Goal: Task Accomplishment & Management: Complete application form

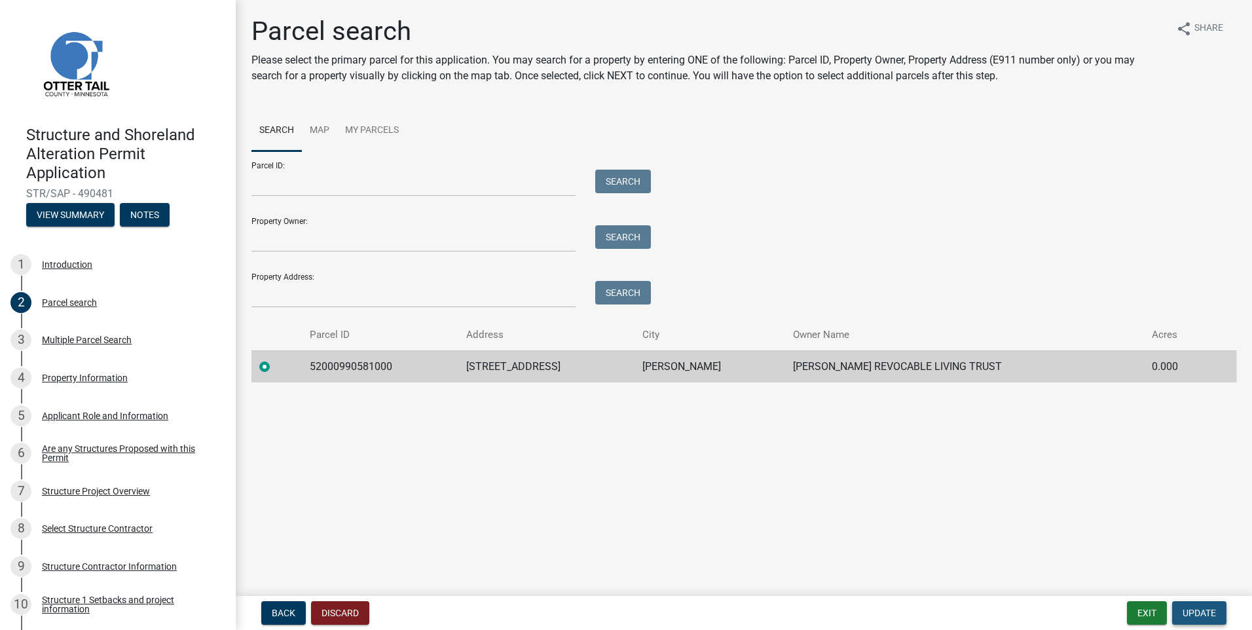
click at [1198, 607] on span "Update" at bounding box center [1198, 612] width 33 height 10
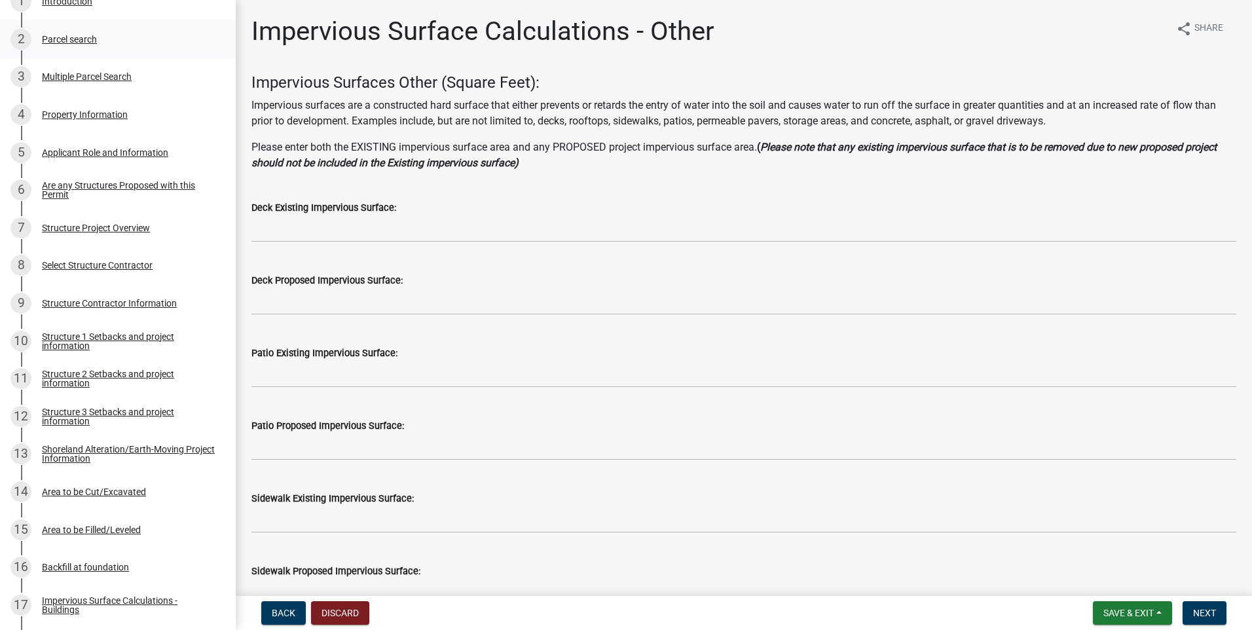
scroll to position [131, 0]
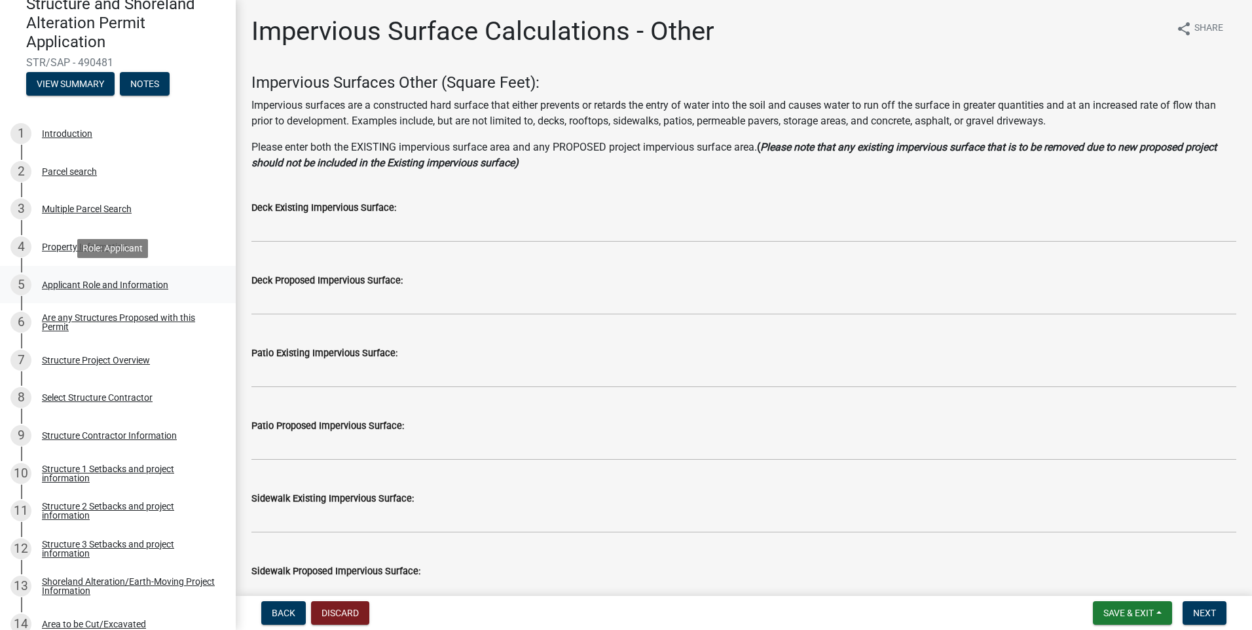
click at [81, 280] on div "Applicant Role and Information" at bounding box center [105, 284] width 126 height 9
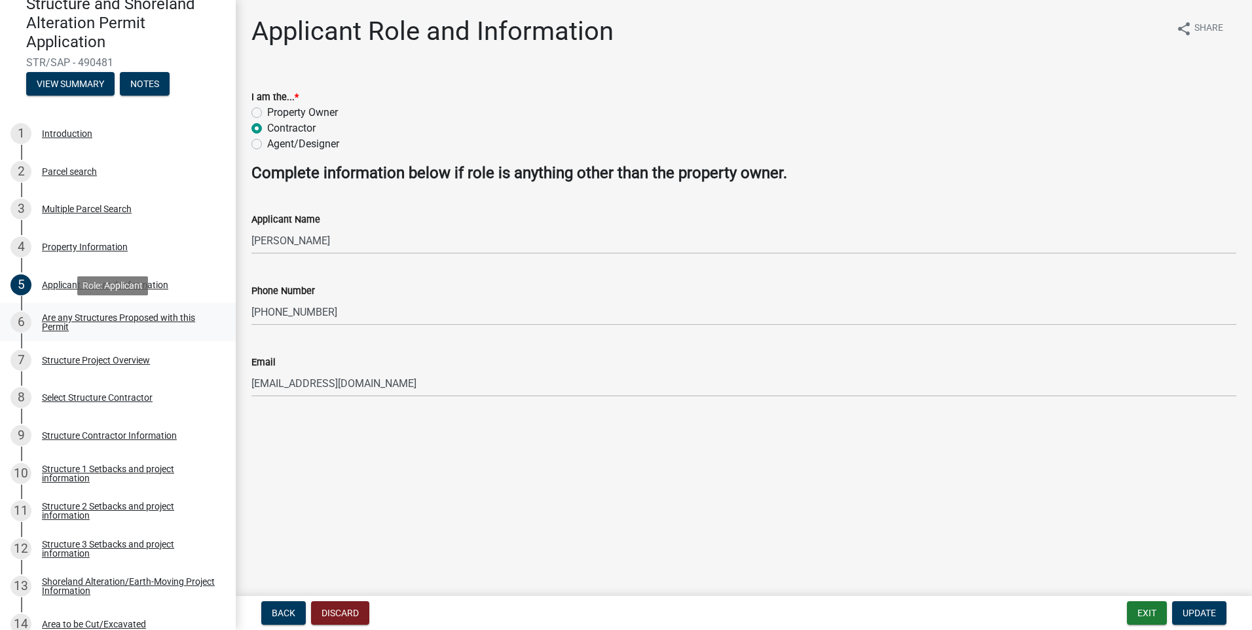
click at [20, 321] on div "6" at bounding box center [20, 322] width 21 height 21
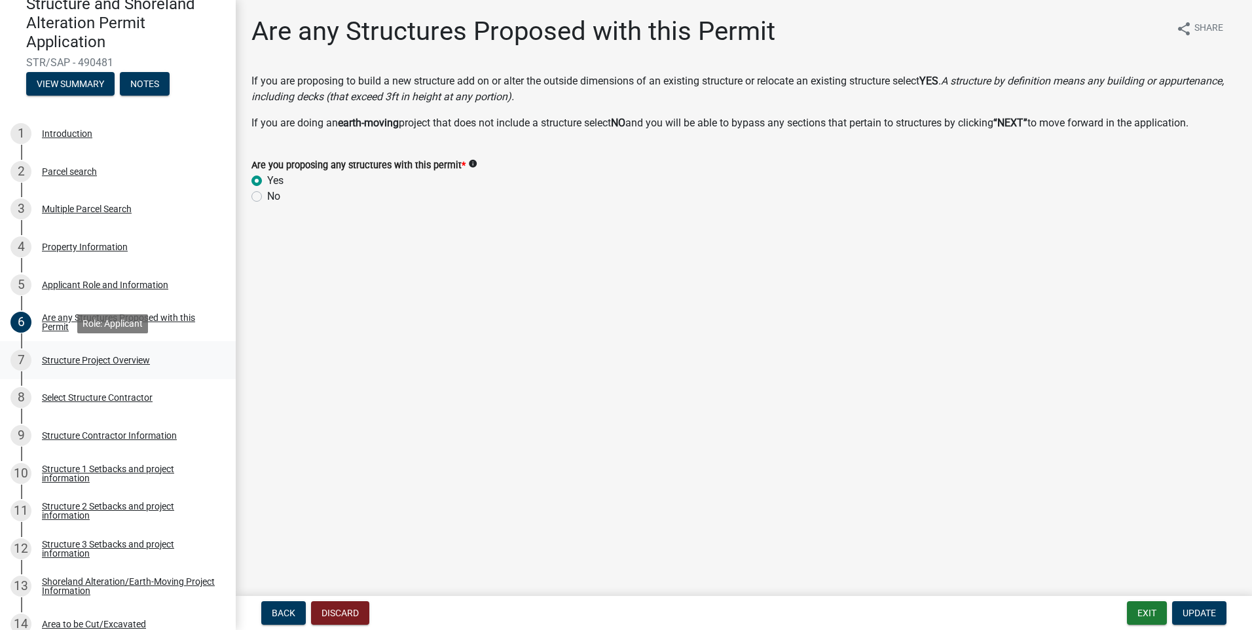
click at [25, 360] on div "7" at bounding box center [20, 360] width 21 height 21
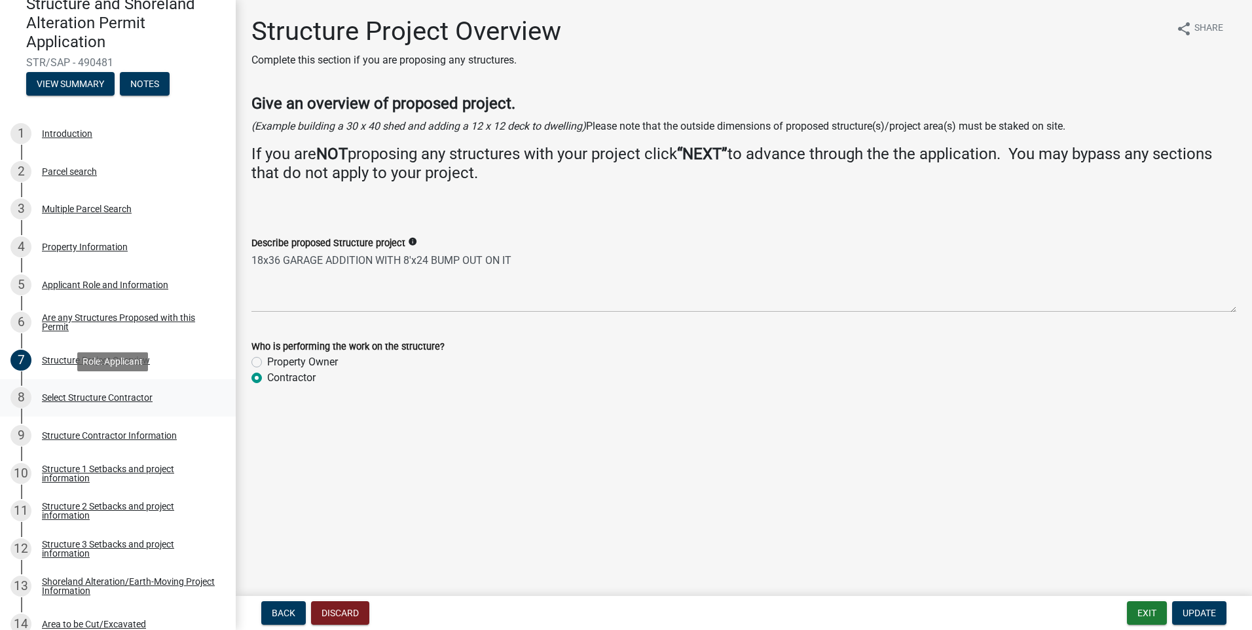
click at [19, 395] on div "8" at bounding box center [20, 397] width 21 height 21
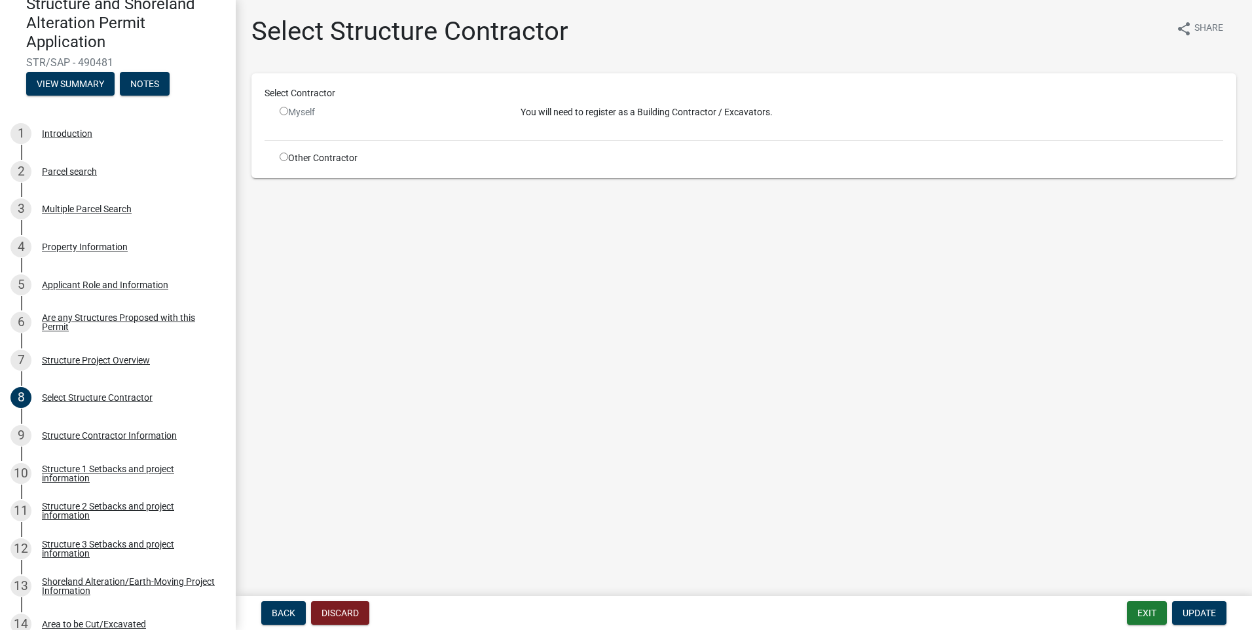
click at [287, 154] on input "radio" at bounding box center [284, 157] width 9 height 9
radio input "true"
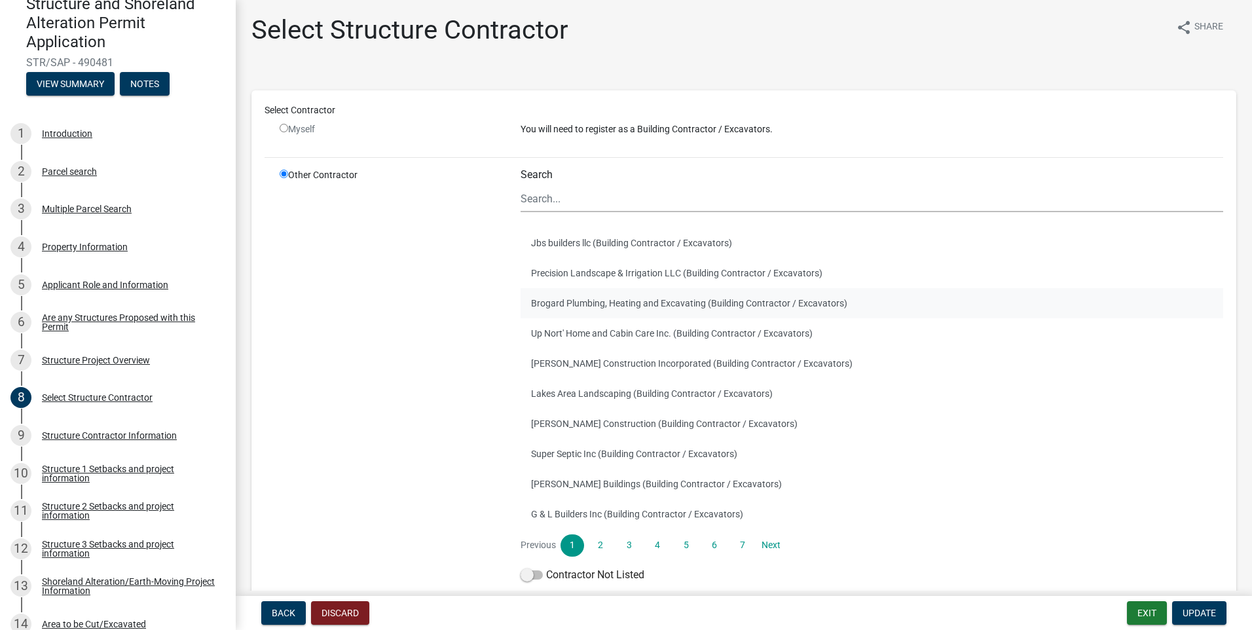
scroll to position [0, 0]
click at [60, 436] on div "Structure Contractor Information" at bounding box center [109, 435] width 135 height 9
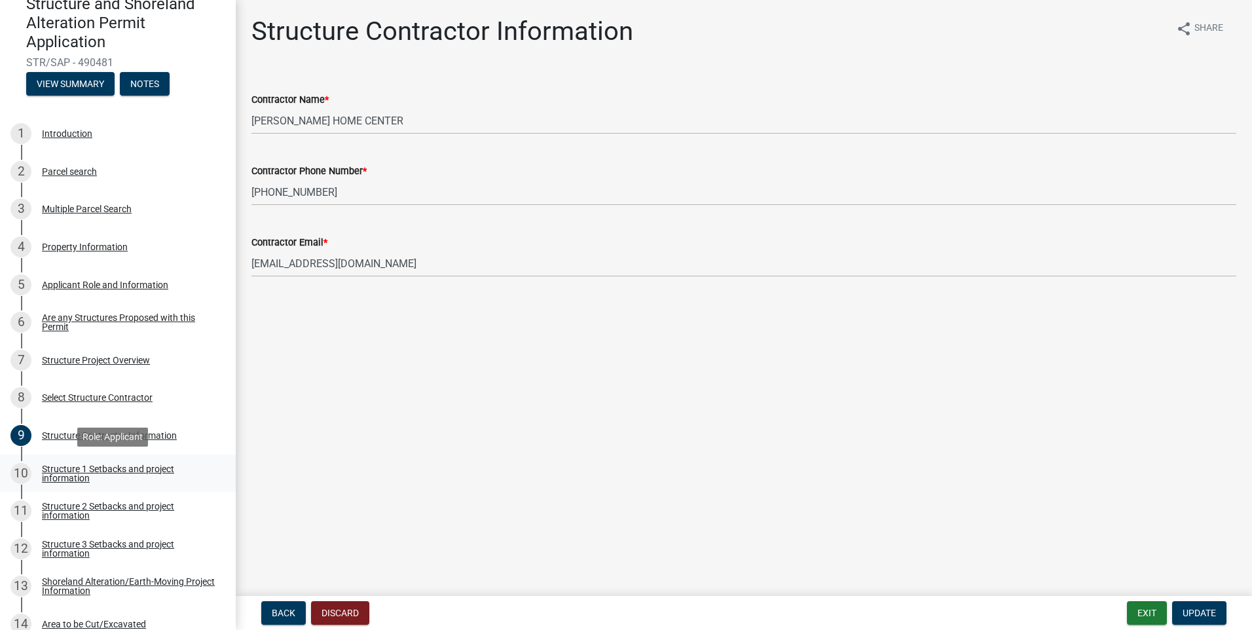
click at [64, 475] on div "Structure 1 Setbacks and project information" at bounding box center [128, 473] width 173 height 18
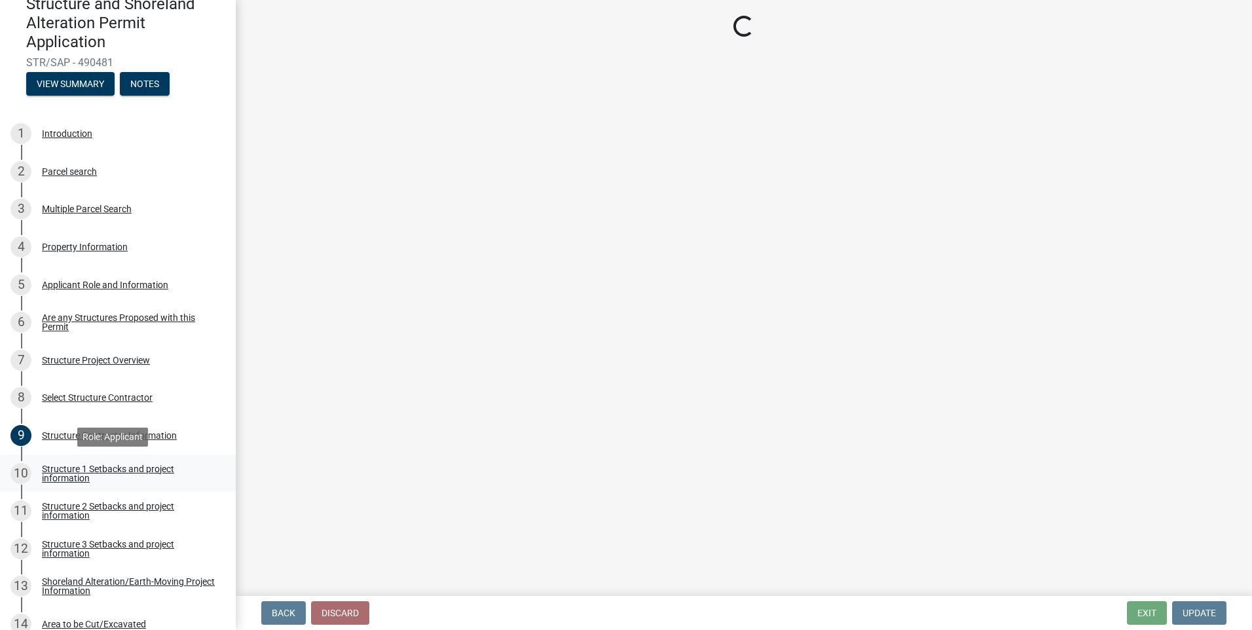
select select "c185e313-3403-4239-bd61-bb563c58a77a"
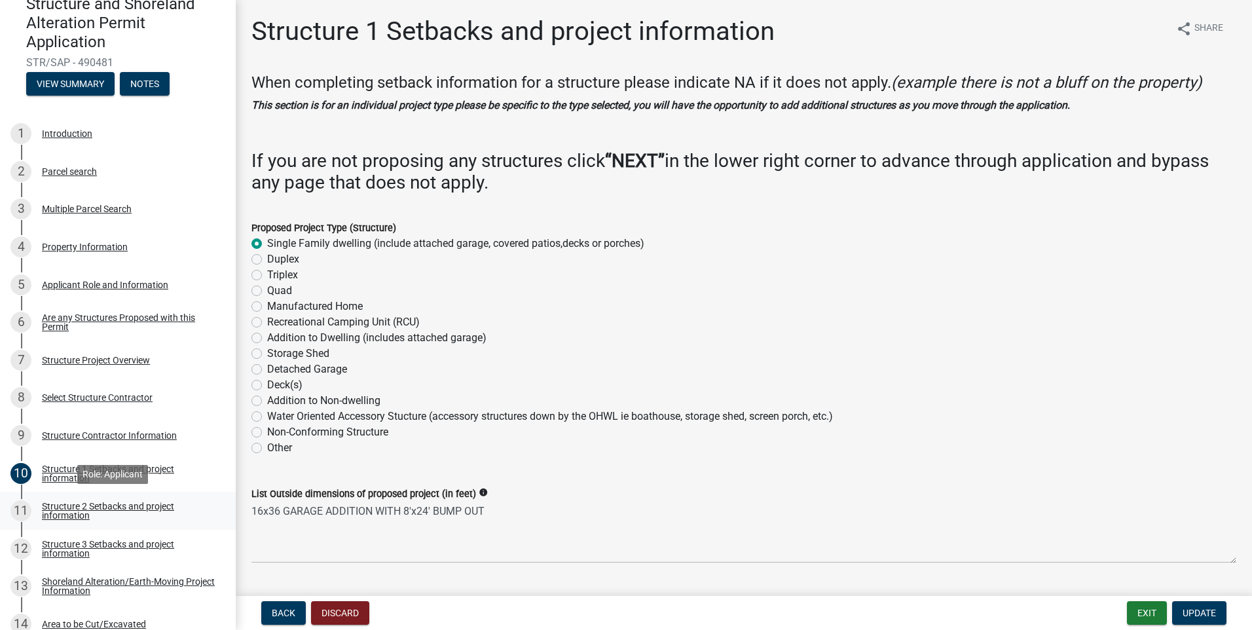
click at [56, 511] on div "Structure 2 Setbacks and project information" at bounding box center [128, 510] width 173 height 18
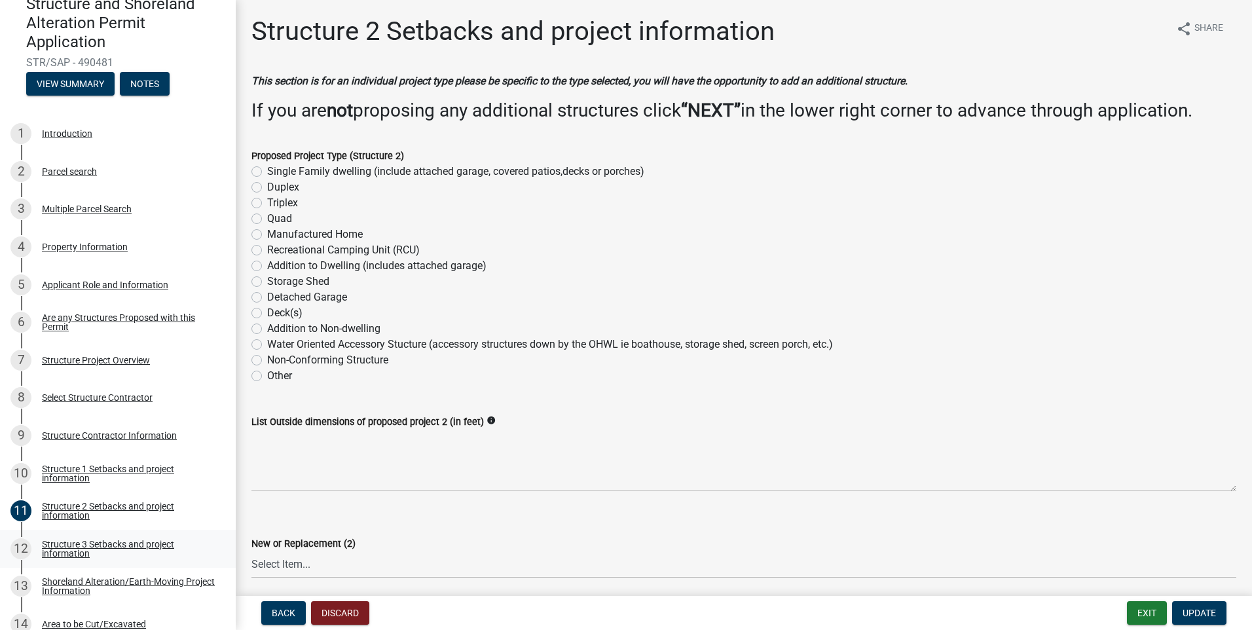
click at [48, 554] on div "Structure 3 Setbacks and project information" at bounding box center [128, 548] width 173 height 18
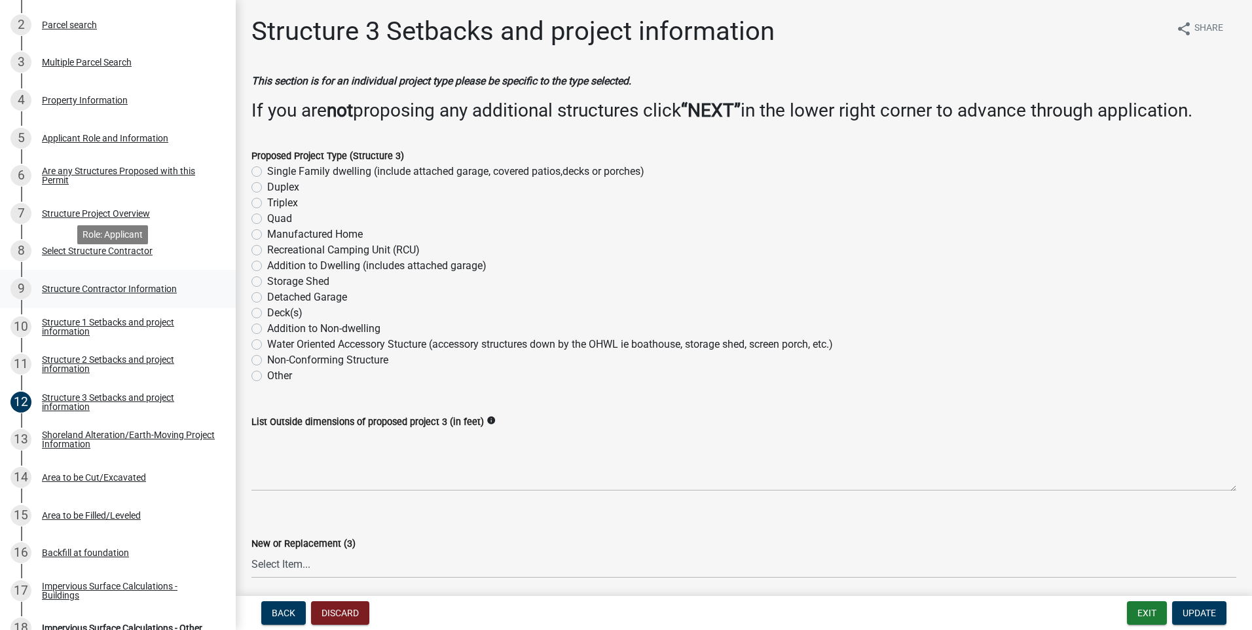
scroll to position [327, 0]
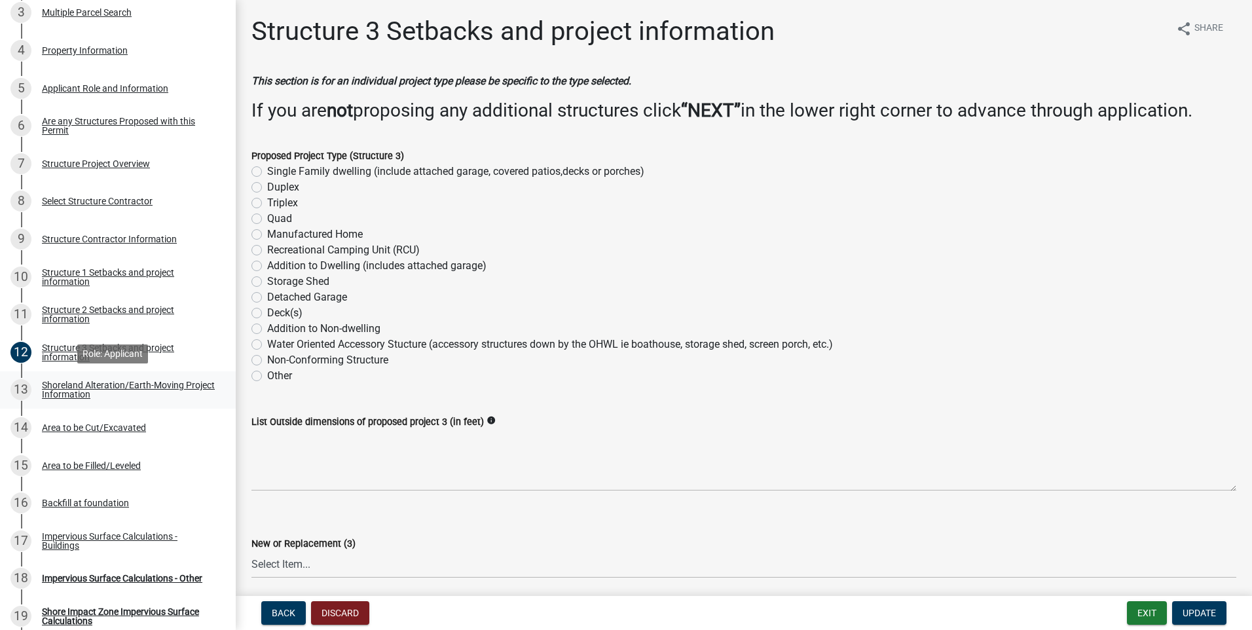
click at [81, 391] on div "Shoreland Alteration/Earth-Moving Project Information" at bounding box center [128, 389] width 173 height 18
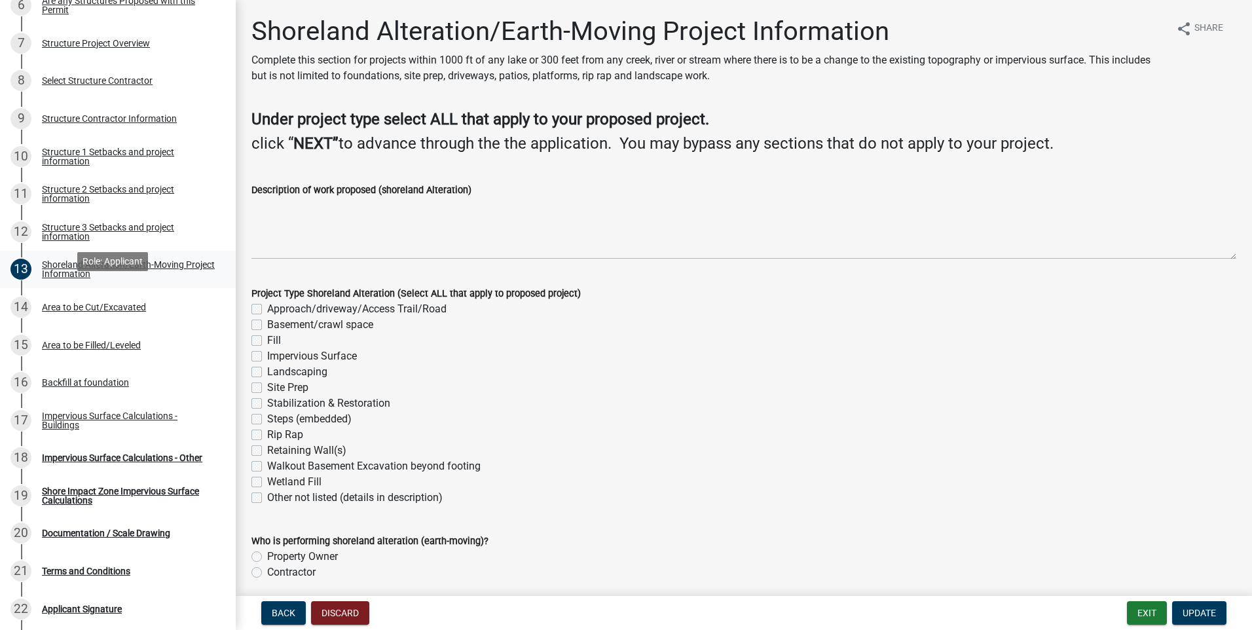
scroll to position [458, 0]
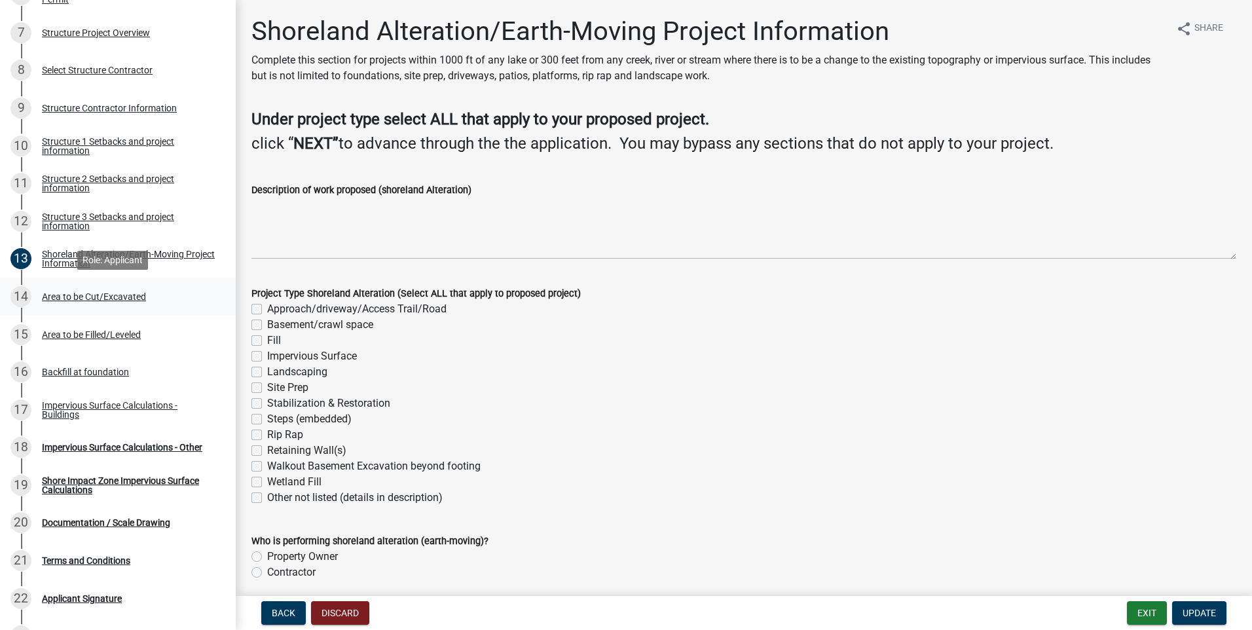
click at [55, 295] on div "Area to be Cut/Excavated" at bounding box center [94, 296] width 104 height 9
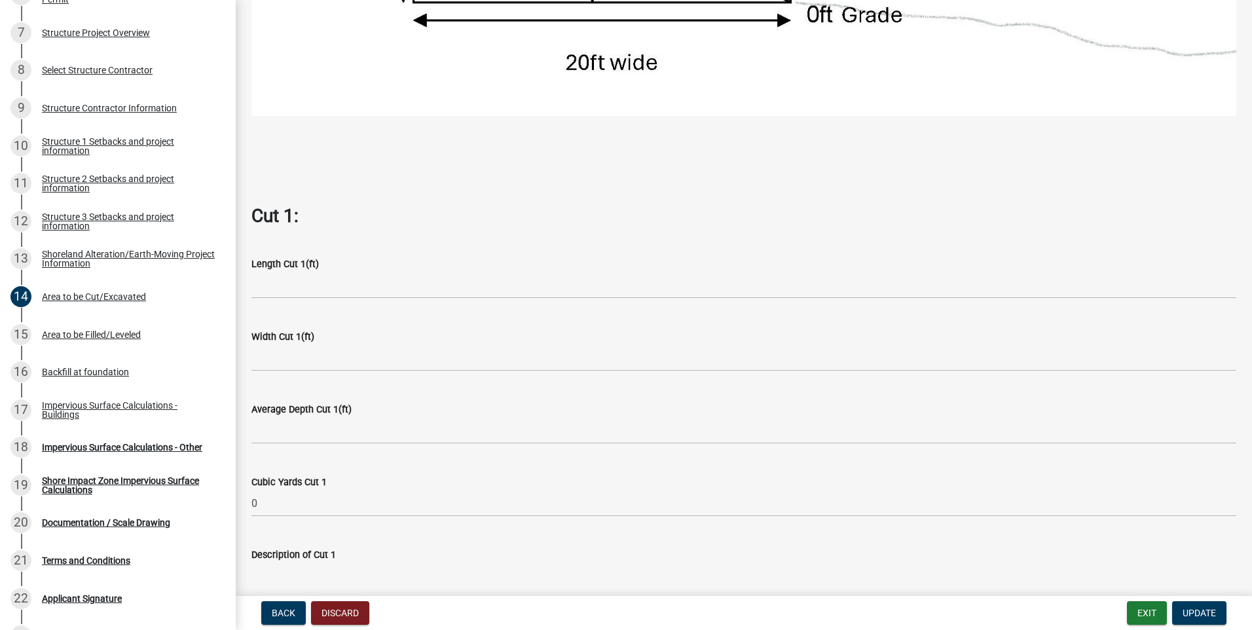
scroll to position [655, 0]
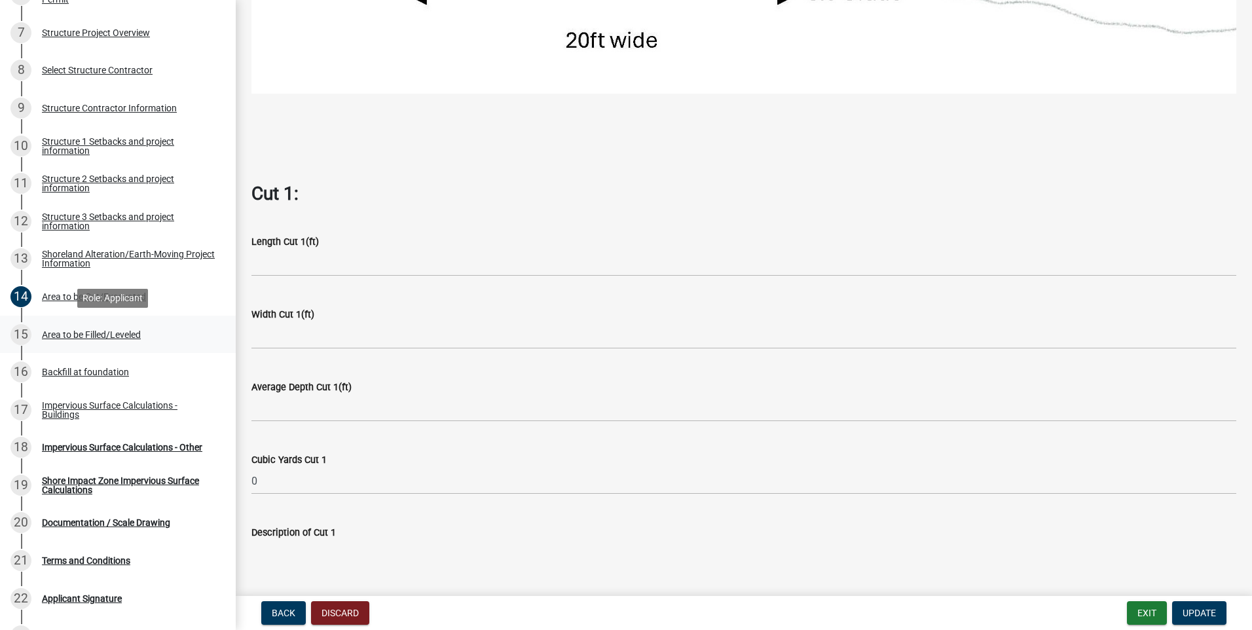
click at [56, 338] on div "Area to be Filled/Leveled" at bounding box center [91, 334] width 99 height 9
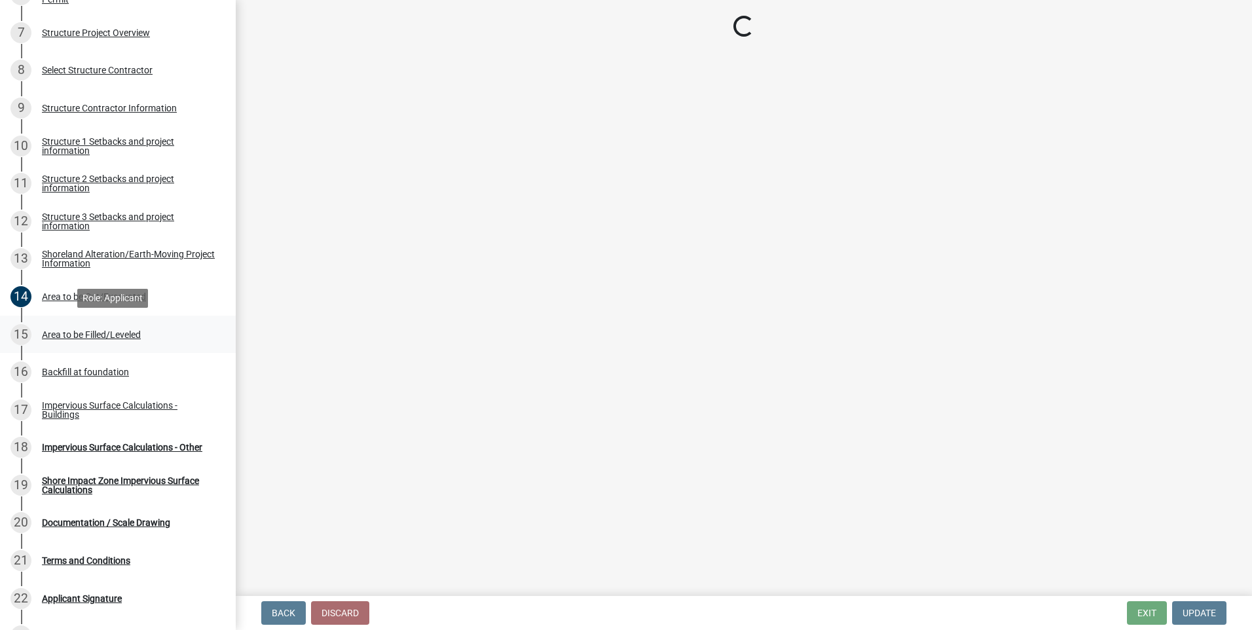
scroll to position [0, 0]
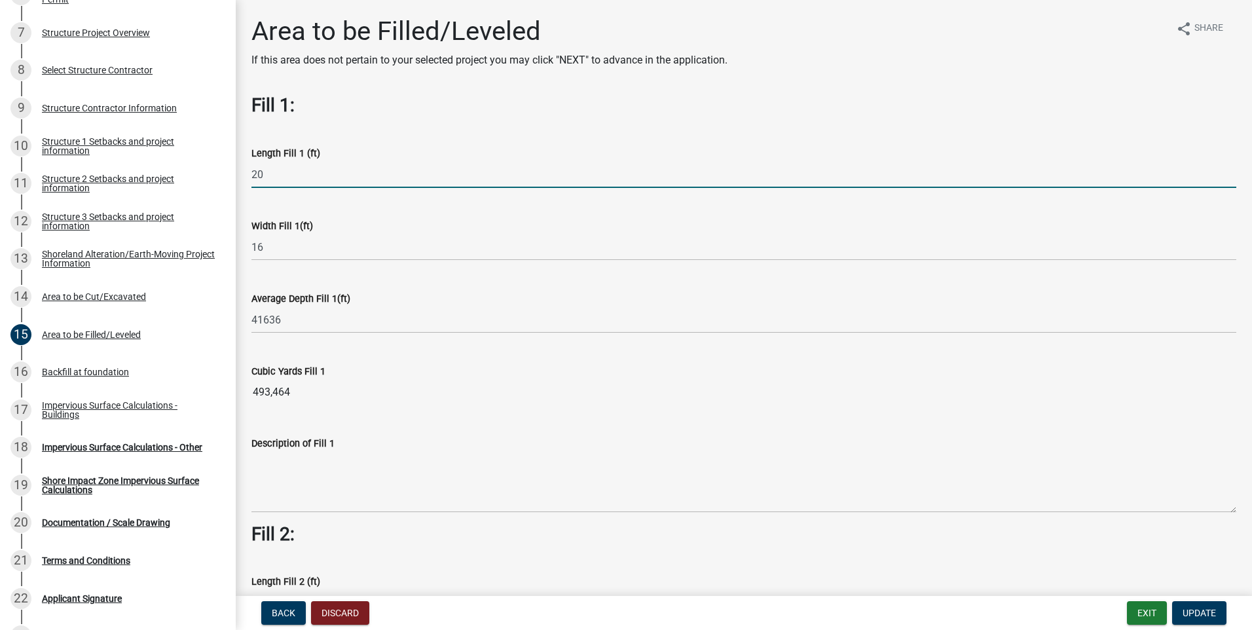
click at [272, 177] on input "20" at bounding box center [743, 174] width 984 height 27
type input "2"
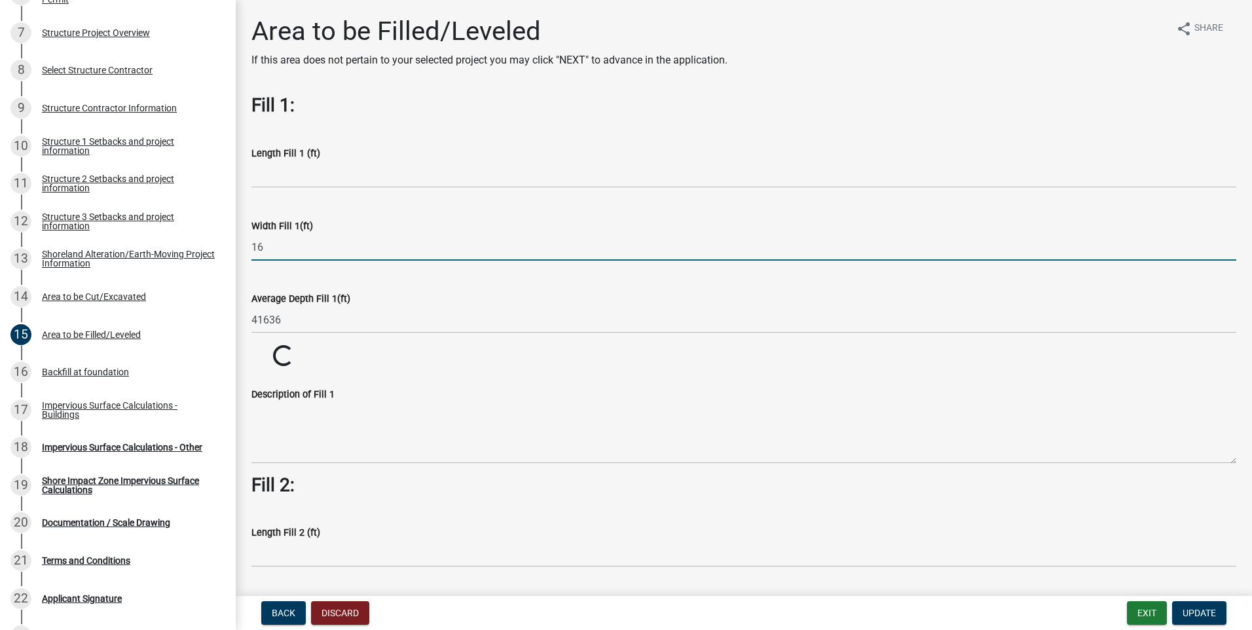
click at [284, 238] on input "16" at bounding box center [743, 247] width 984 height 27
type input "1"
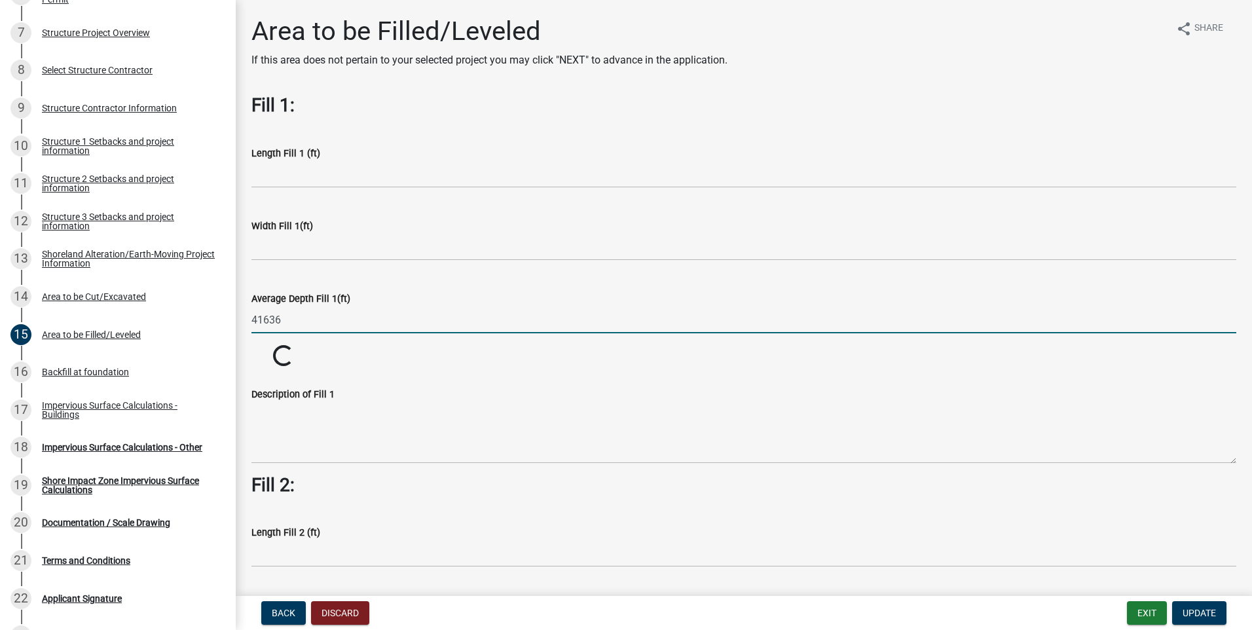
drag, startPoint x: 291, startPoint y: 311, endPoint x: 307, endPoint y: 314, distance: 16.0
click at [293, 313] on input "41636" at bounding box center [743, 319] width 984 height 27
type input "4"
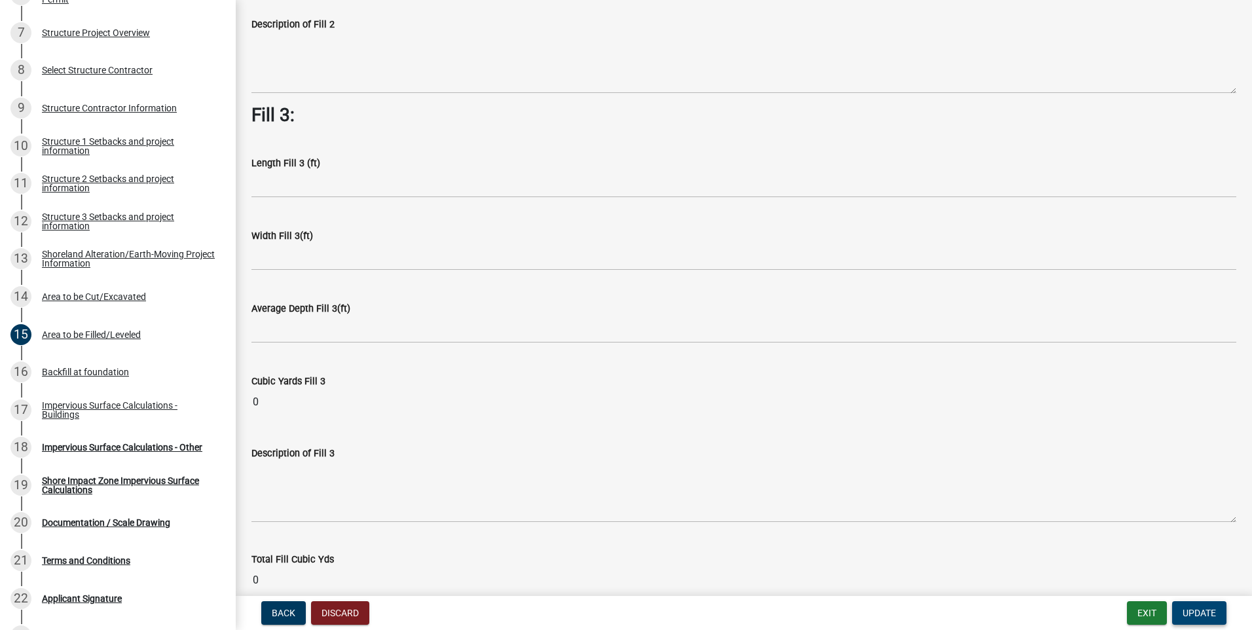
scroll to position [798, 0]
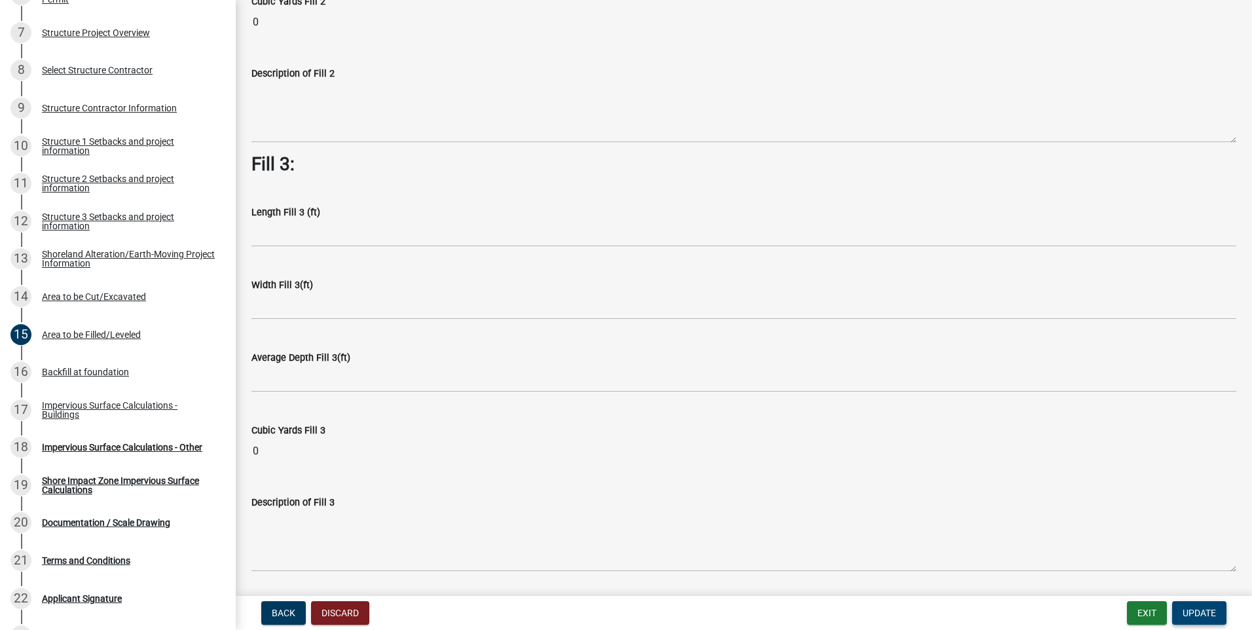
click at [1208, 612] on span "Update" at bounding box center [1198, 612] width 33 height 10
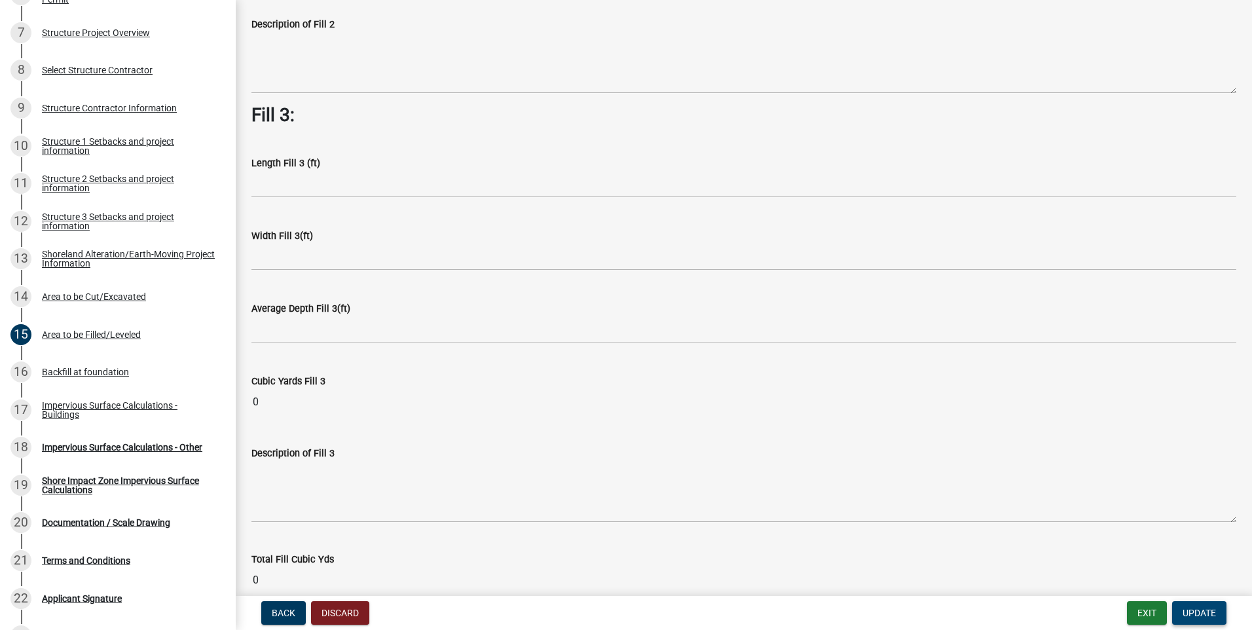
scroll to position [847, 0]
click at [1201, 609] on span "Update" at bounding box center [1198, 612] width 33 height 10
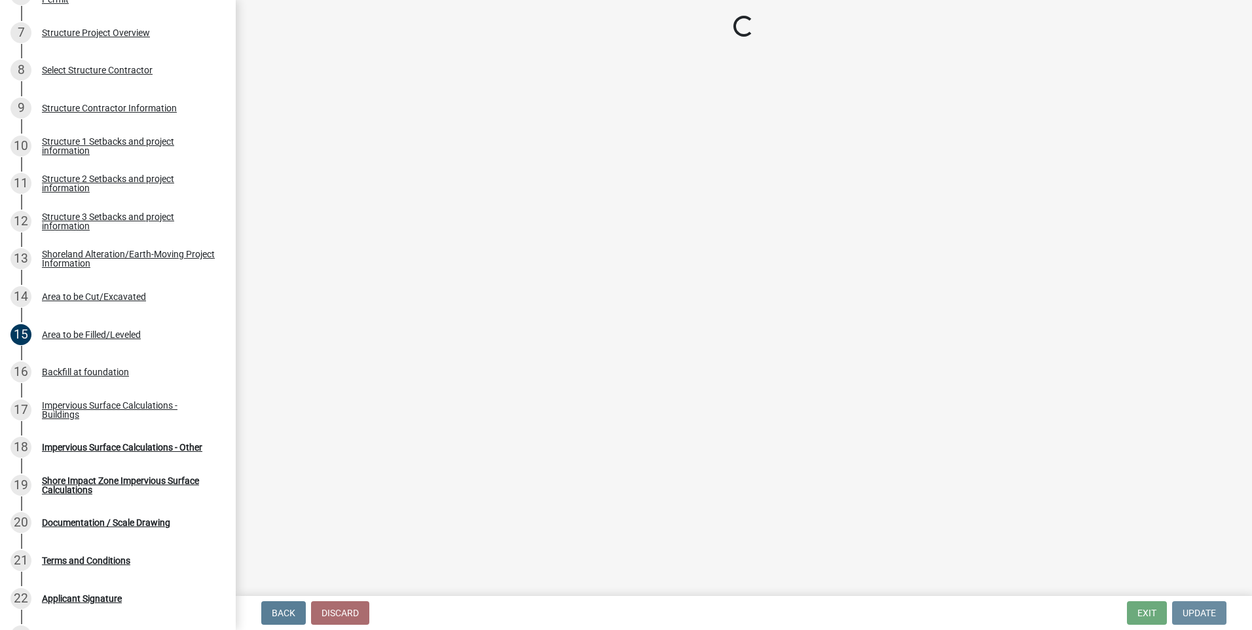
scroll to position [0, 0]
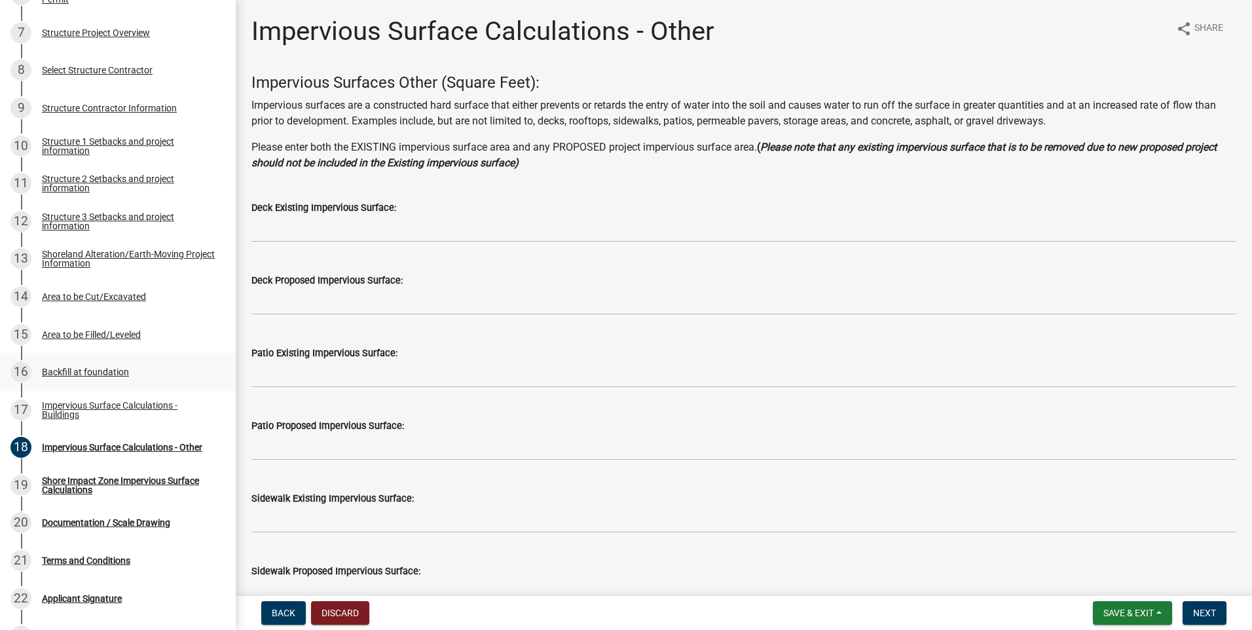
click at [67, 365] on div "16 Backfill at foundation" at bounding box center [112, 371] width 204 height 21
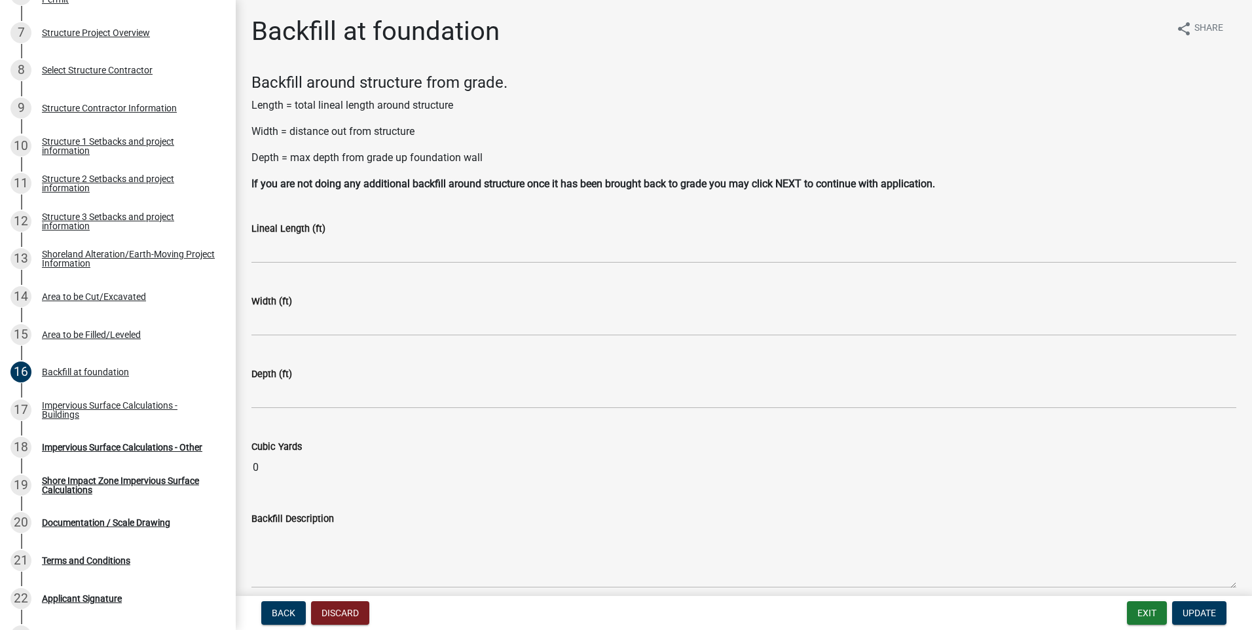
scroll to position [59, 0]
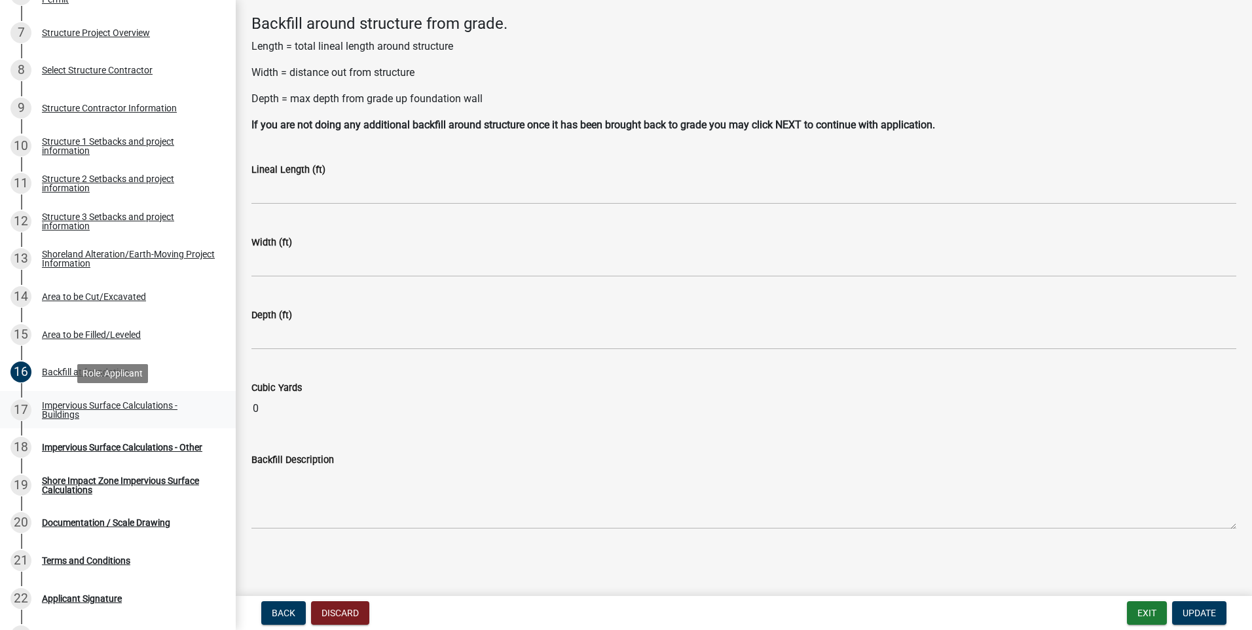
click at [50, 407] on div "Impervious Surface Calculations - Buildings" at bounding box center [128, 410] width 173 height 18
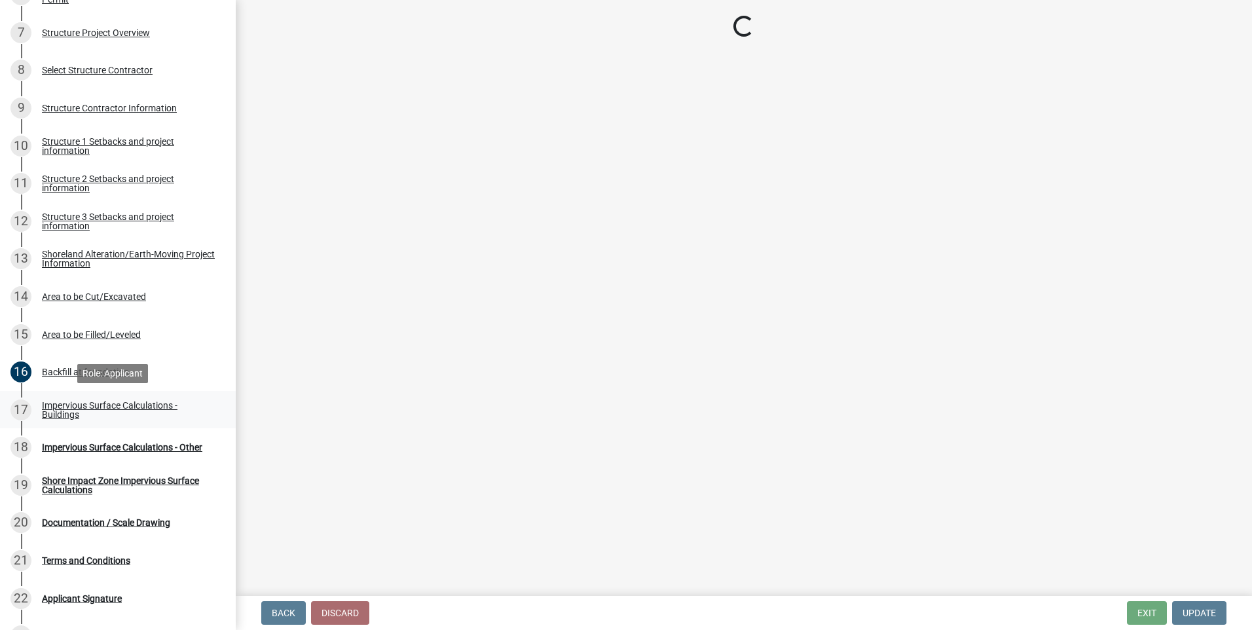
scroll to position [0, 0]
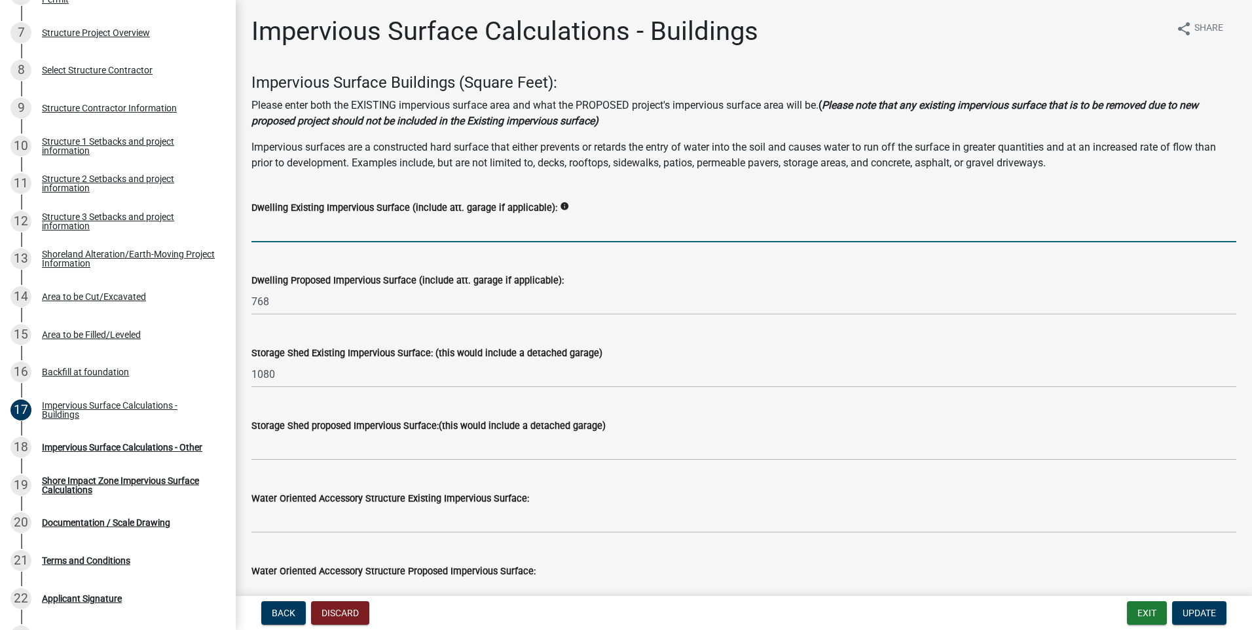
drag, startPoint x: 257, startPoint y: 227, endPoint x: 278, endPoint y: 230, distance: 21.1
click at [259, 227] on input "text" at bounding box center [743, 228] width 984 height 27
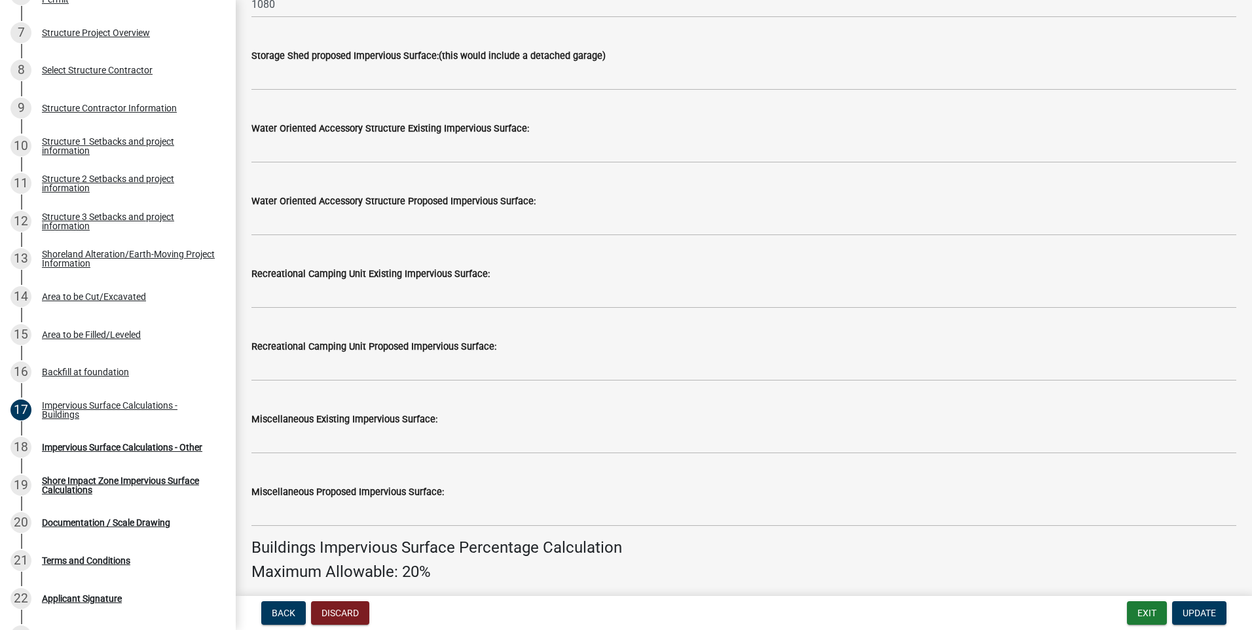
scroll to position [393, 0]
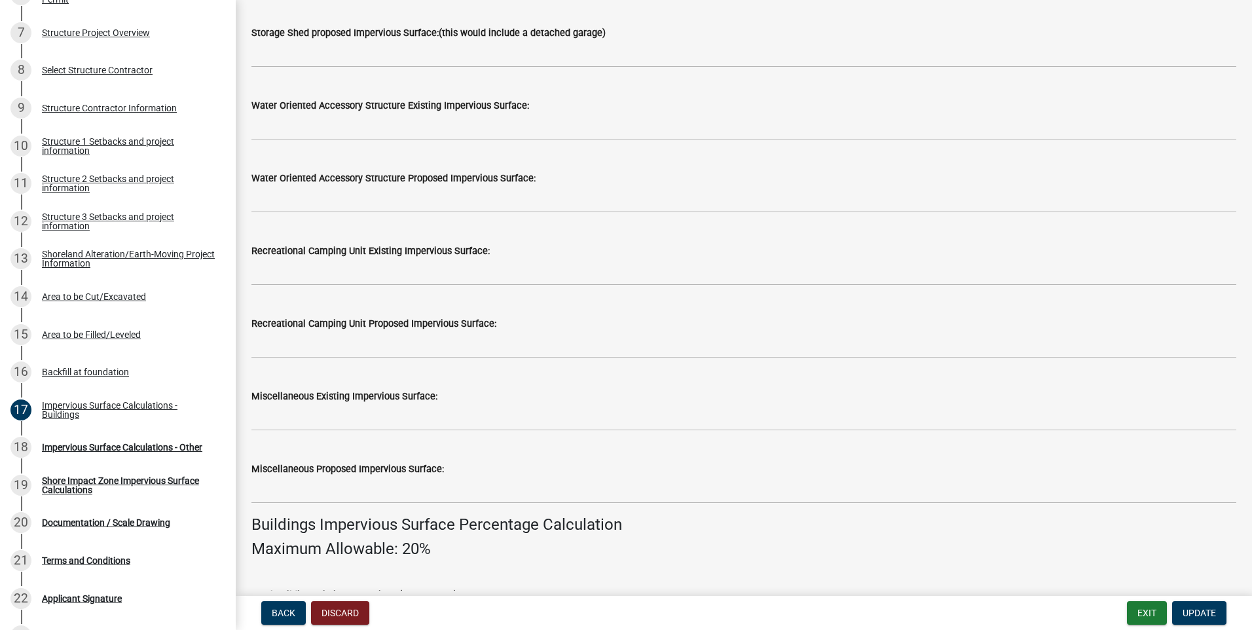
type input "2615"
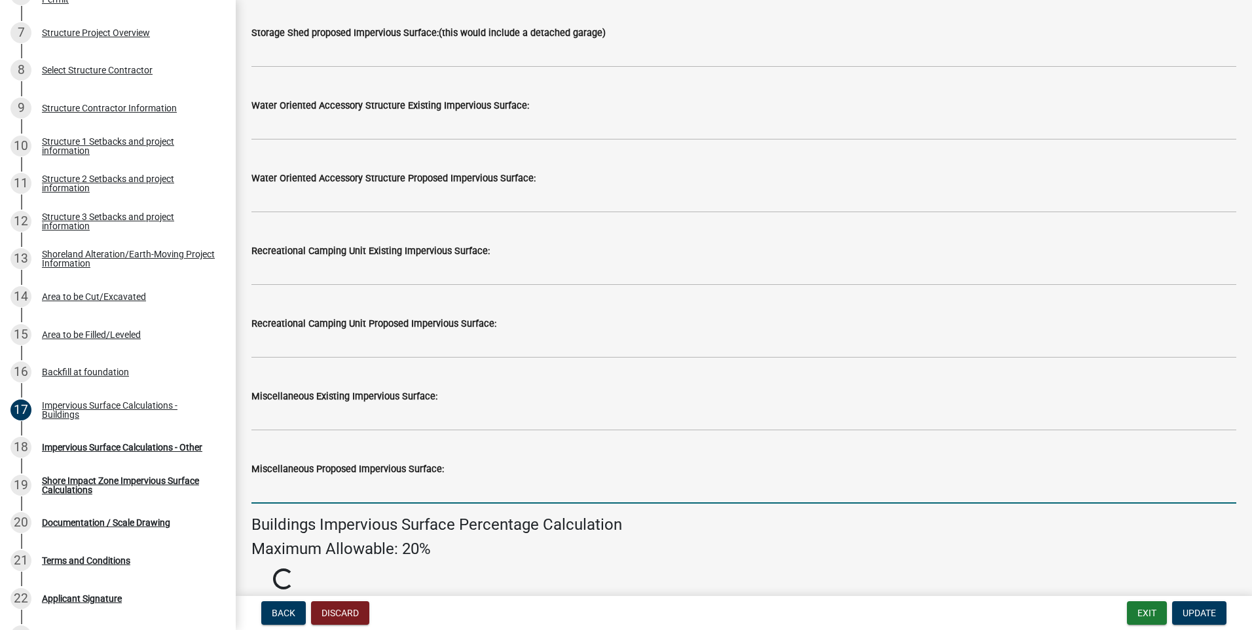
drag, startPoint x: 258, startPoint y: 487, endPoint x: 374, endPoint y: 486, distance: 115.9
click at [267, 486] on input "text" at bounding box center [743, 490] width 984 height 27
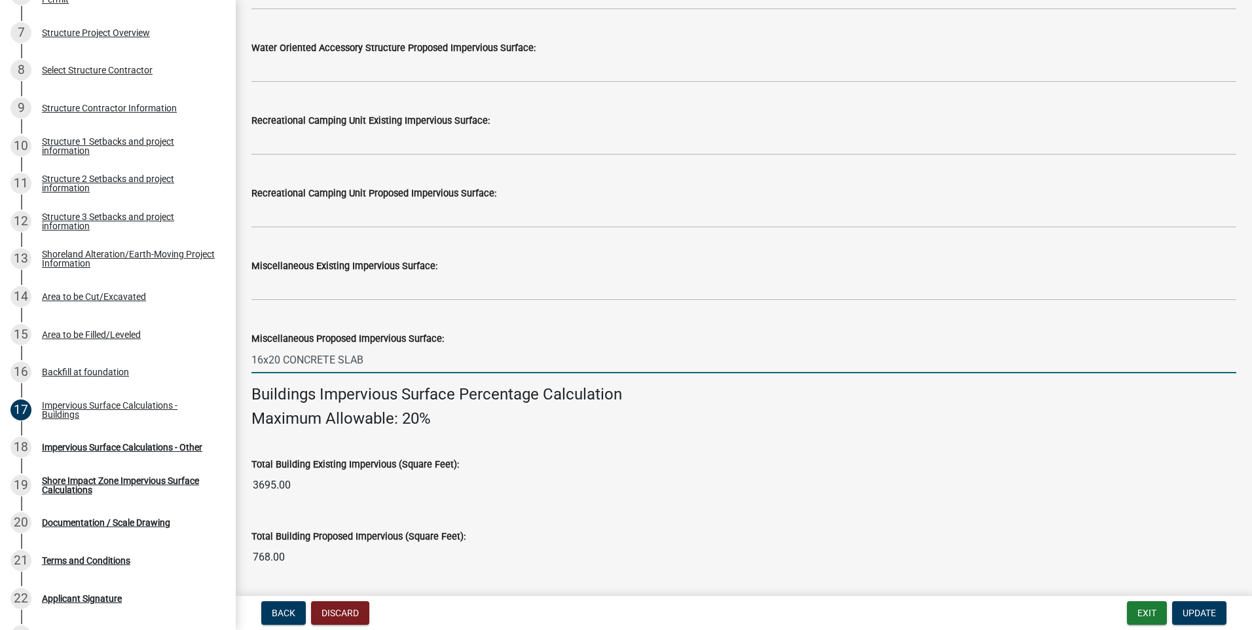
scroll to position [524, 0]
type input "1620"
click at [304, 485] on input "3695.00" at bounding box center [743, 484] width 984 height 26
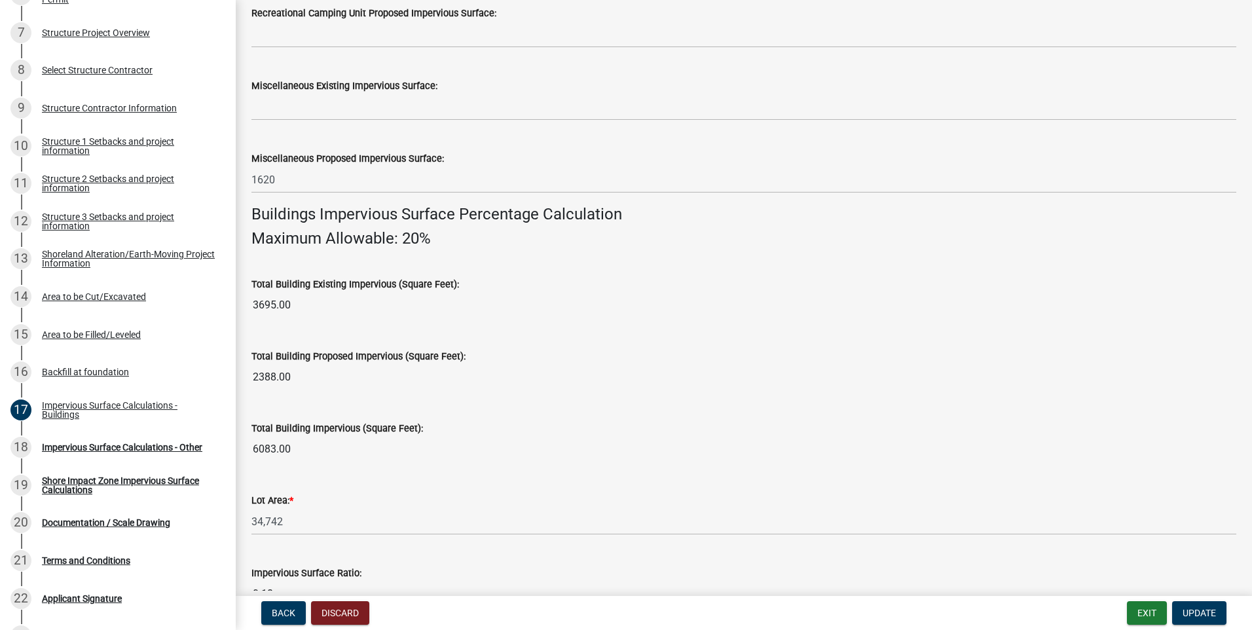
scroll to position [592, 0]
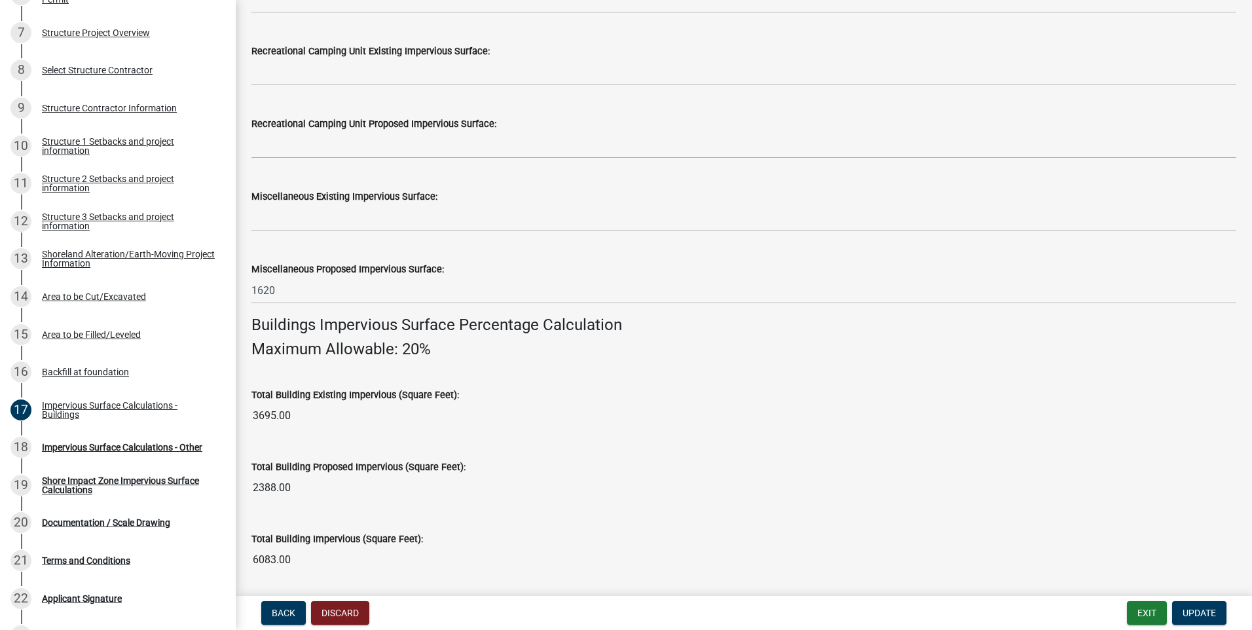
drag, startPoint x: 298, startPoint y: 416, endPoint x: 357, endPoint y: 409, distance: 59.3
click at [301, 416] on input "3695.00" at bounding box center [743, 416] width 984 height 26
click at [297, 415] on input "3695.00" at bounding box center [743, 416] width 984 height 26
click at [297, 410] on input "3695.00" at bounding box center [743, 416] width 984 height 26
click at [258, 414] on input "3695.00" at bounding box center [743, 416] width 984 height 26
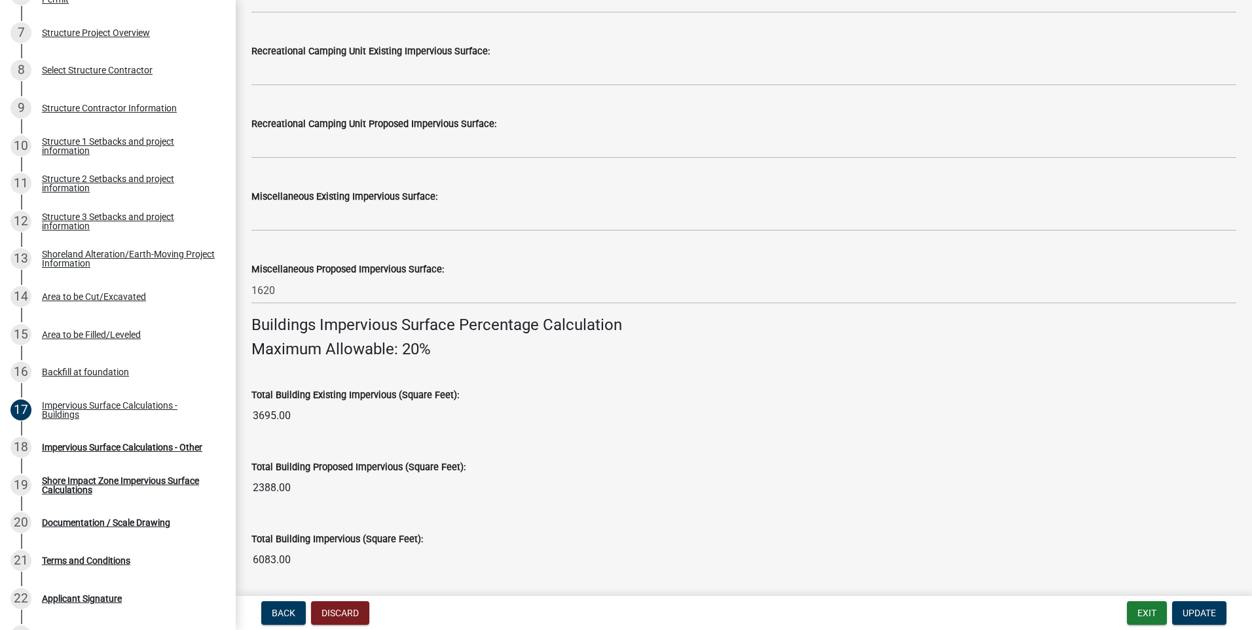
drag, startPoint x: 636, startPoint y: 434, endPoint x: 657, endPoint y: 441, distance: 22.1
click at [644, 433] on wm-data-entity-input "Total Building Existing Impervious (Square Feet): 3695.00" at bounding box center [743, 405] width 984 height 72
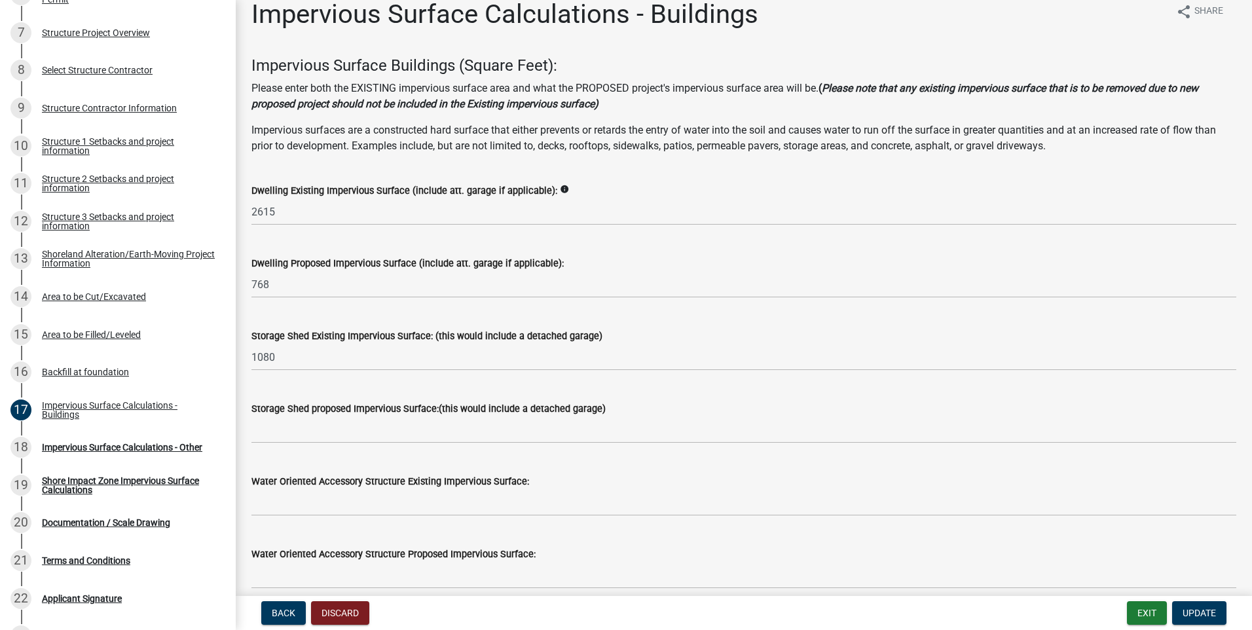
scroll to position [0, 0]
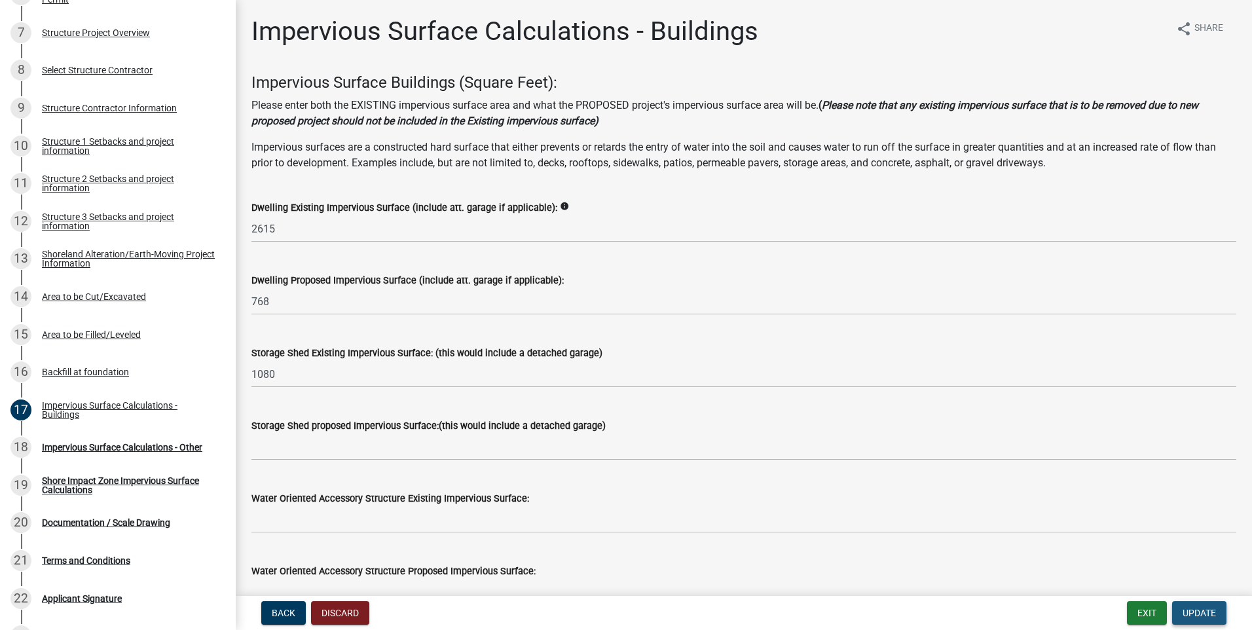
click at [1204, 613] on span "Update" at bounding box center [1198, 612] width 33 height 10
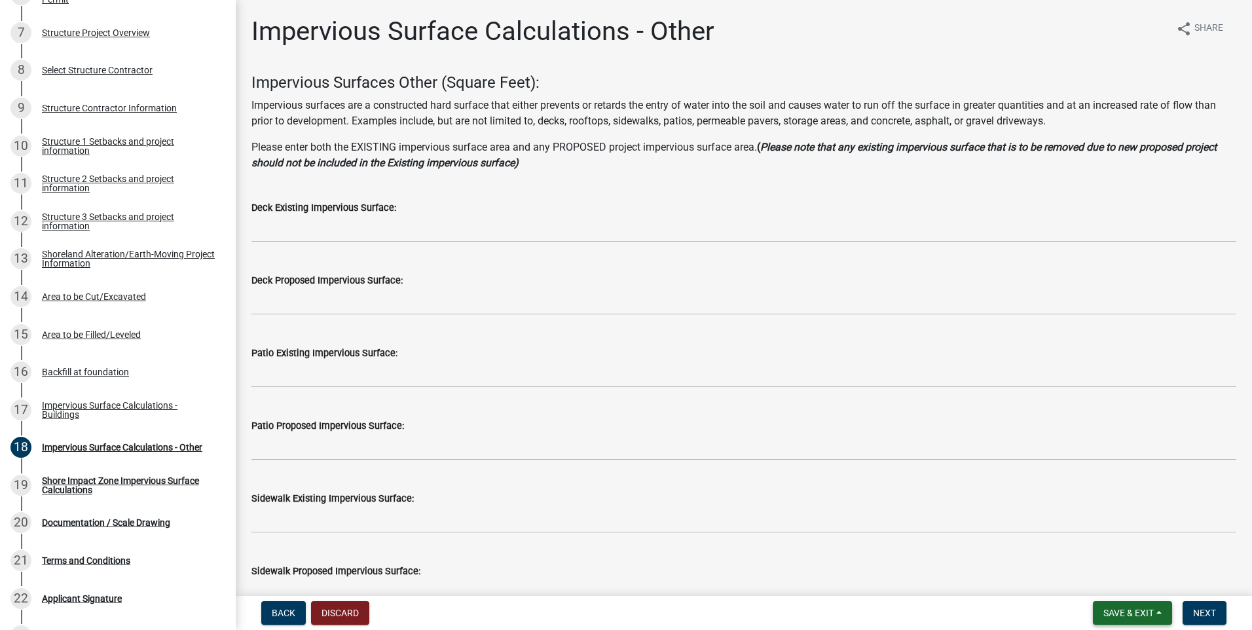
click at [1112, 614] on span "Save & Exit" at bounding box center [1128, 612] width 50 height 10
click at [1096, 583] on button "Save & Exit" at bounding box center [1119, 578] width 105 height 31
